Goal: Book appointment/travel/reservation

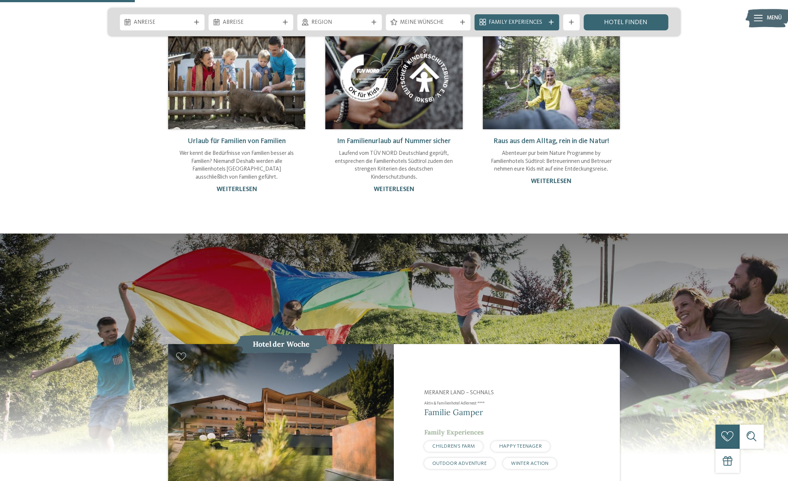
scroll to position [879, 0]
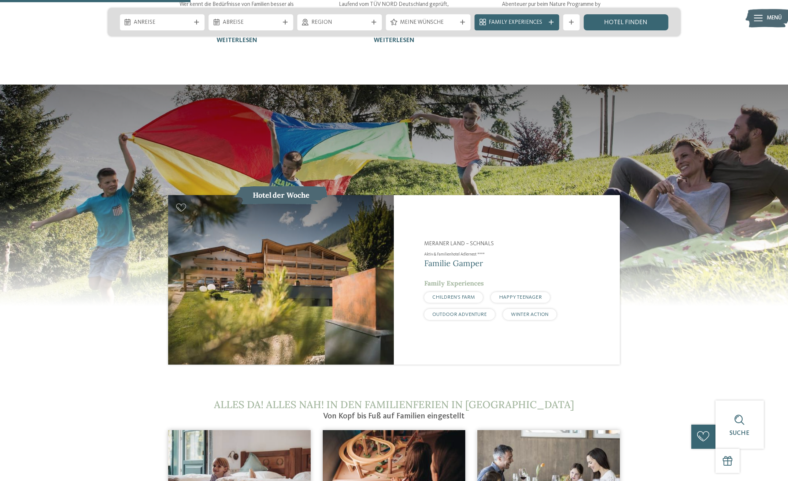
click at [453, 295] on span "CHILDREN’S FARM" at bounding box center [453, 297] width 42 height 5
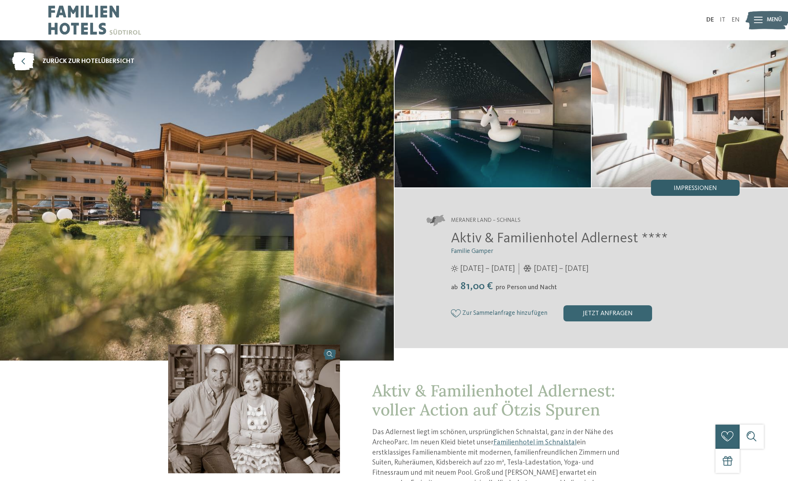
click at [689, 191] on span "Impressionen" at bounding box center [694, 188] width 43 height 7
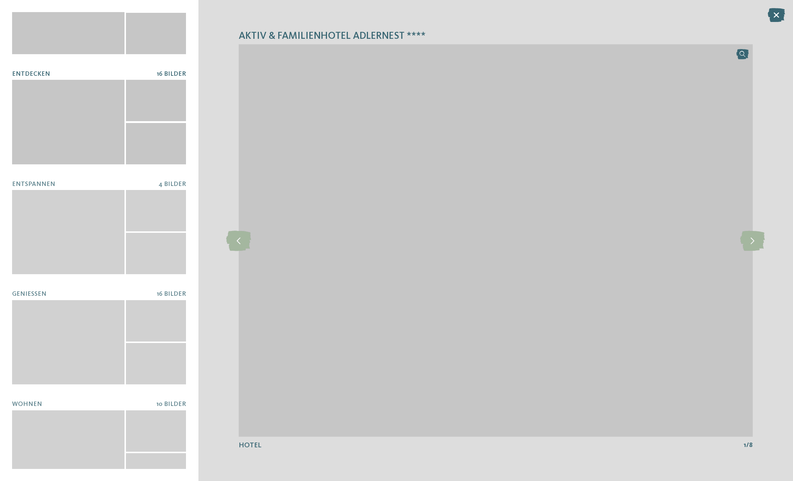
scroll to position [69, 0]
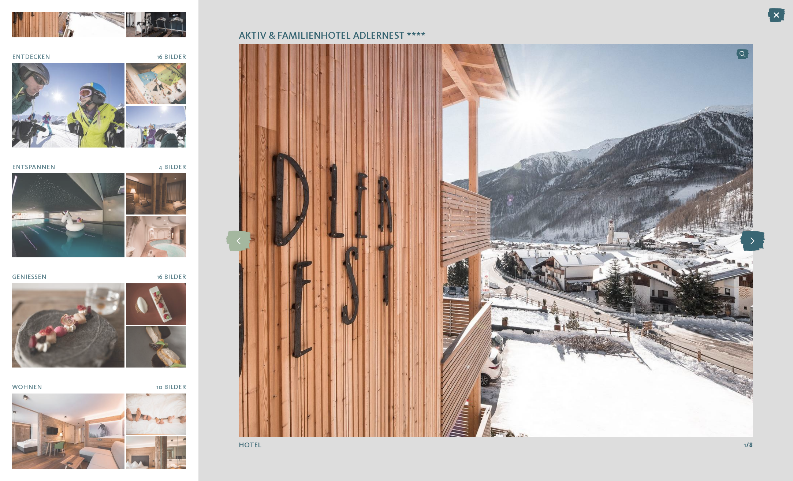
click at [757, 239] on icon at bounding box center [752, 240] width 25 height 20
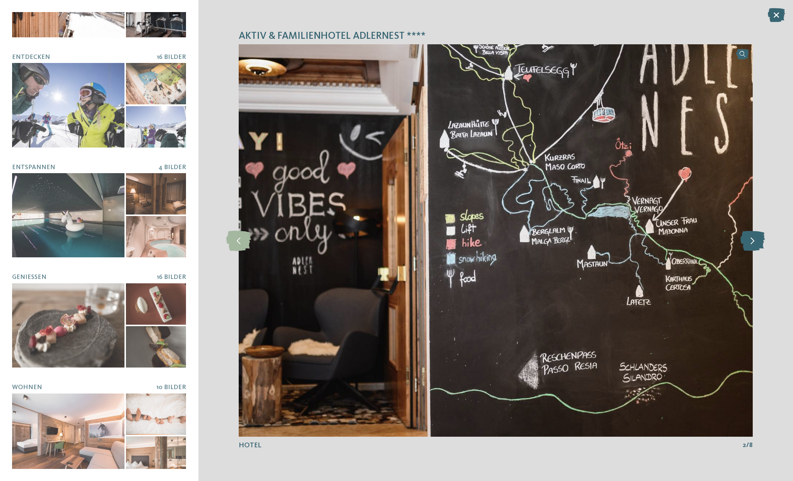
click at [757, 239] on icon at bounding box center [752, 240] width 25 height 20
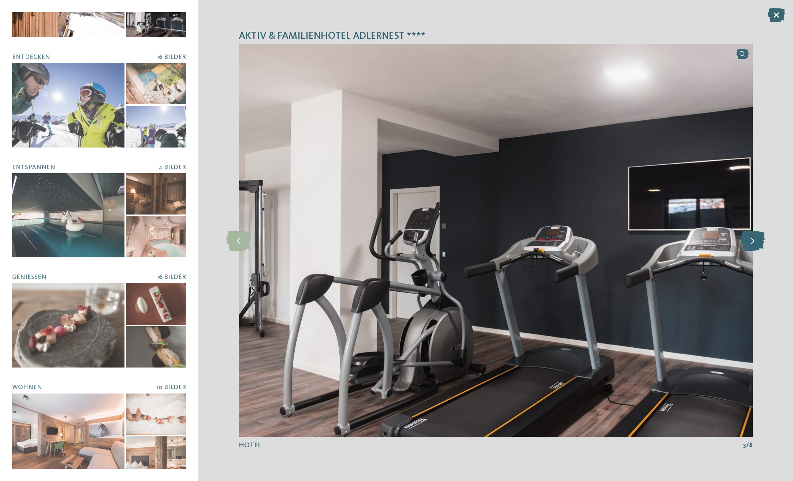
click at [757, 239] on icon at bounding box center [752, 240] width 25 height 20
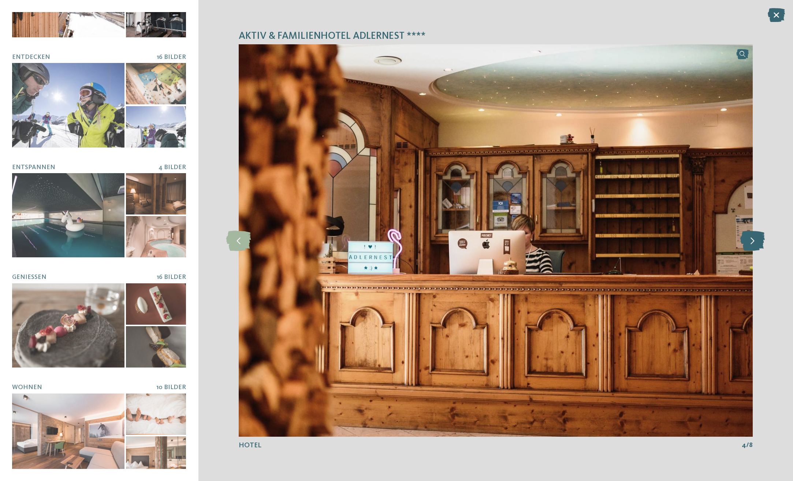
click at [757, 239] on icon at bounding box center [752, 240] width 25 height 20
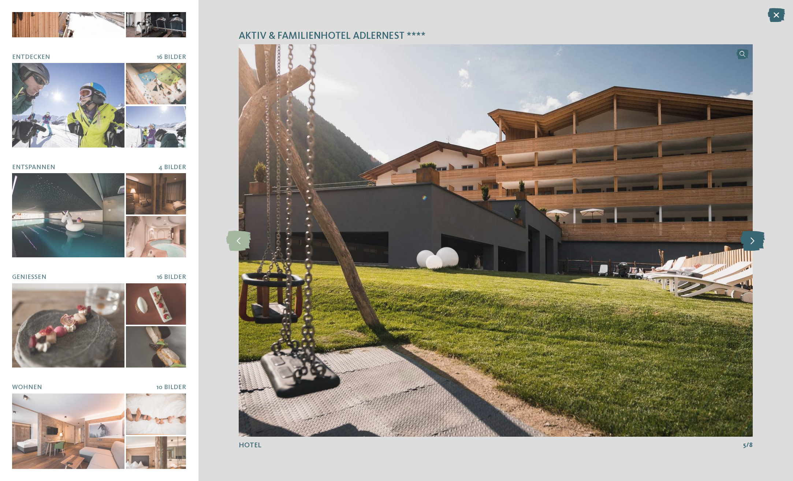
click at [757, 239] on icon at bounding box center [752, 240] width 25 height 20
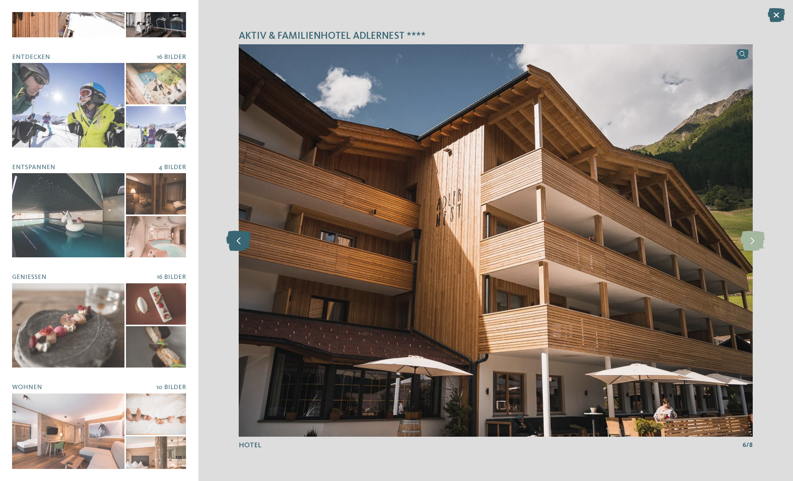
click at [234, 235] on icon at bounding box center [238, 240] width 25 height 20
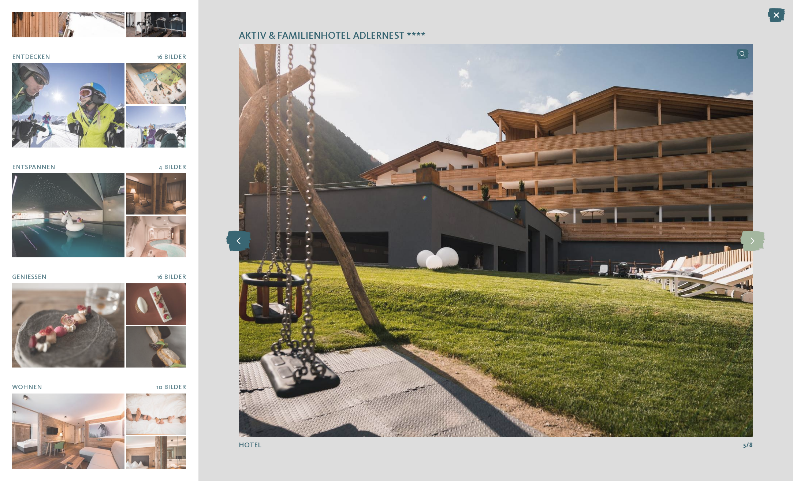
click at [234, 235] on icon at bounding box center [238, 240] width 25 height 20
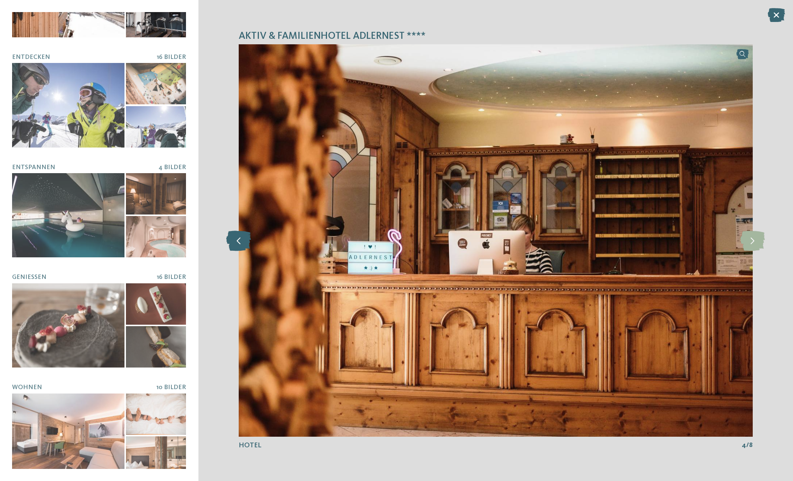
click at [234, 235] on icon at bounding box center [238, 240] width 25 height 20
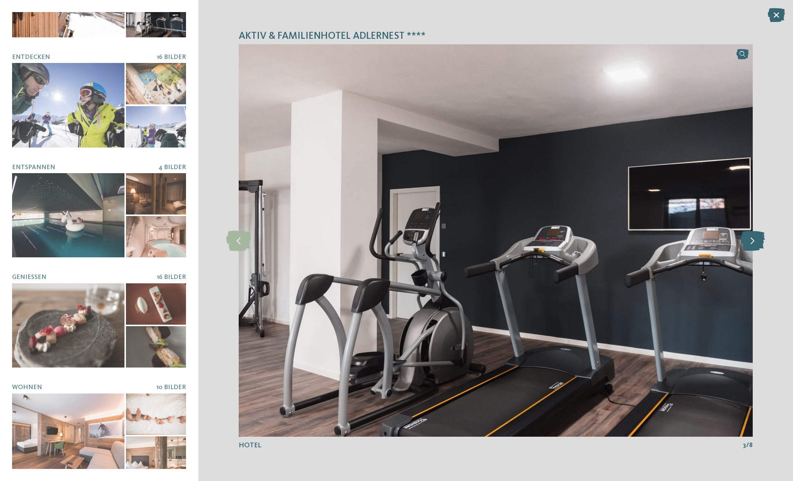
click at [759, 241] on icon at bounding box center [752, 240] width 25 height 20
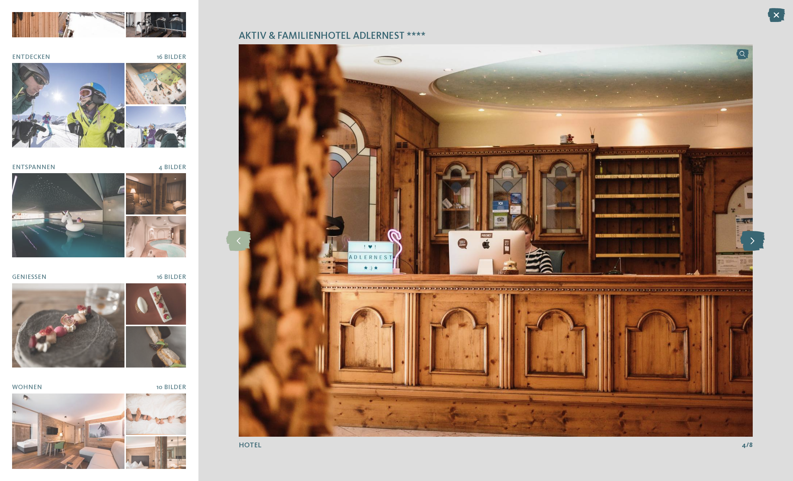
click at [759, 241] on icon at bounding box center [752, 240] width 25 height 20
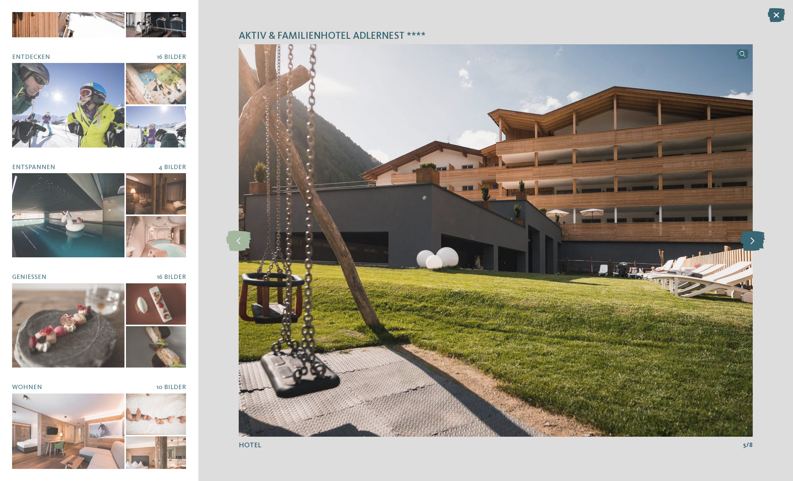
click at [759, 241] on icon at bounding box center [752, 240] width 25 height 20
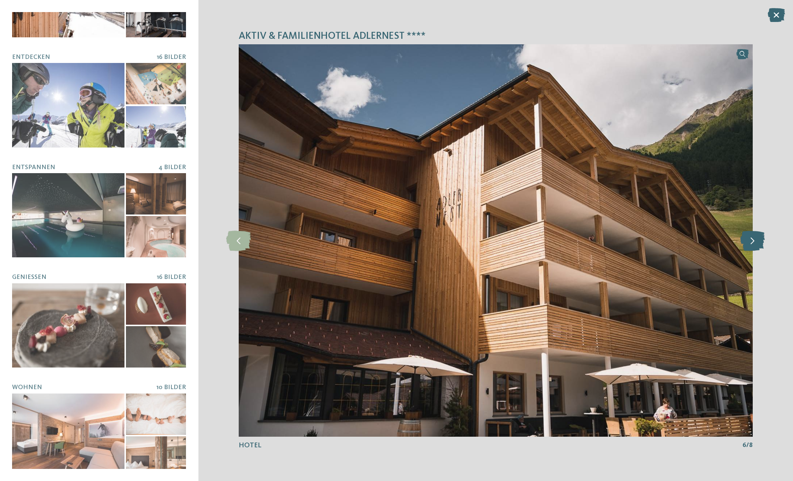
click at [759, 241] on icon at bounding box center [752, 240] width 25 height 20
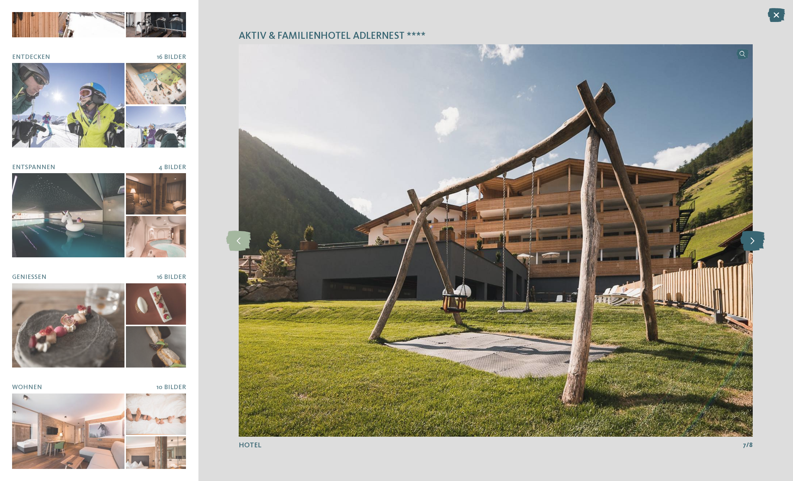
click at [759, 241] on icon at bounding box center [752, 240] width 25 height 20
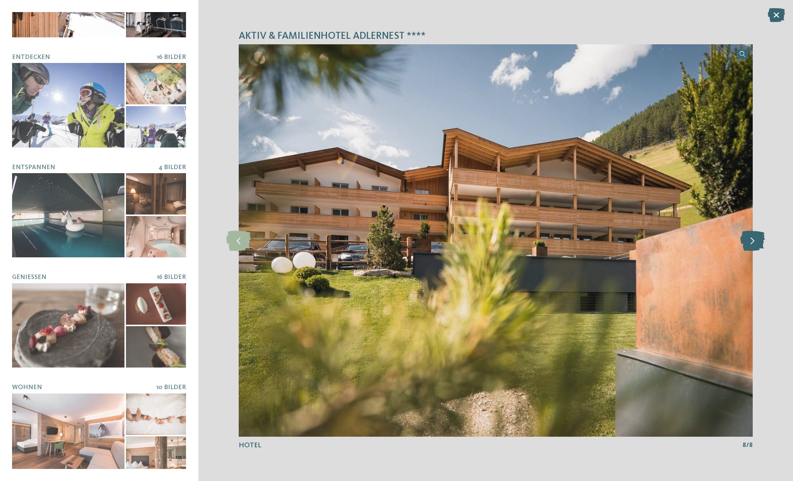
click at [759, 241] on icon at bounding box center [752, 240] width 25 height 20
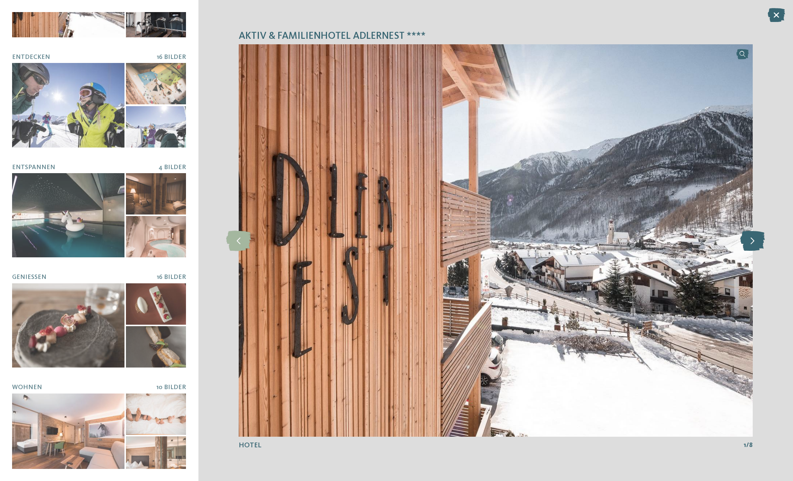
click at [759, 241] on icon at bounding box center [752, 240] width 25 height 20
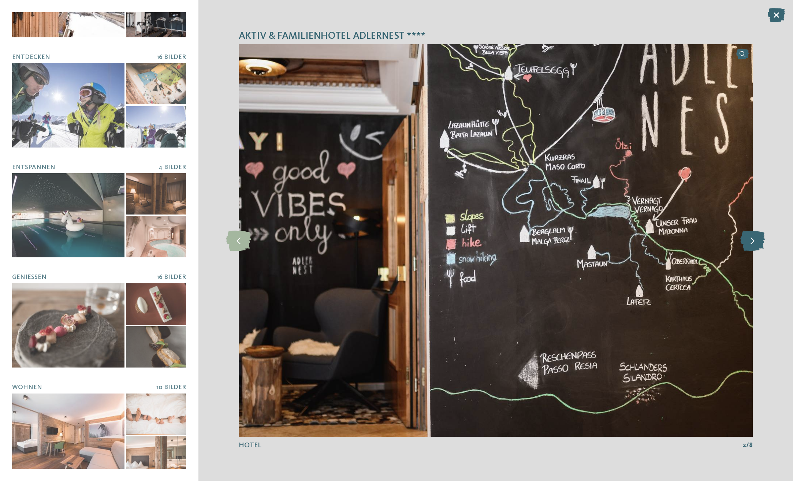
click at [759, 241] on icon at bounding box center [752, 240] width 25 height 20
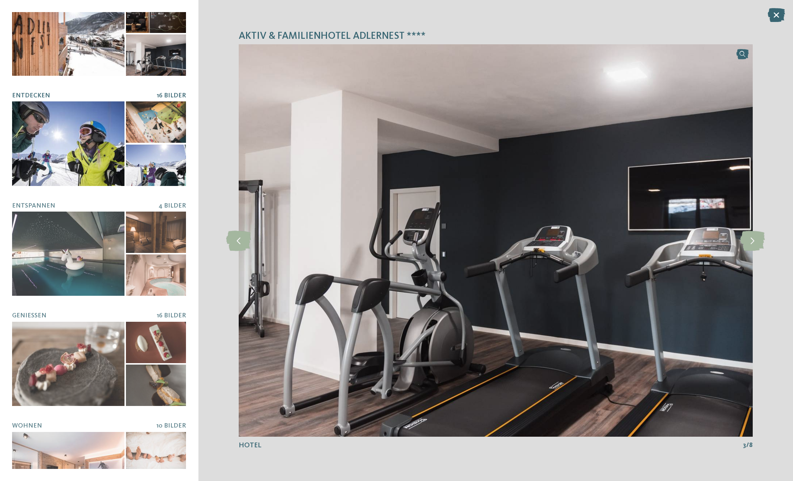
scroll to position [0, 0]
